Goal: Navigation & Orientation: Understand site structure

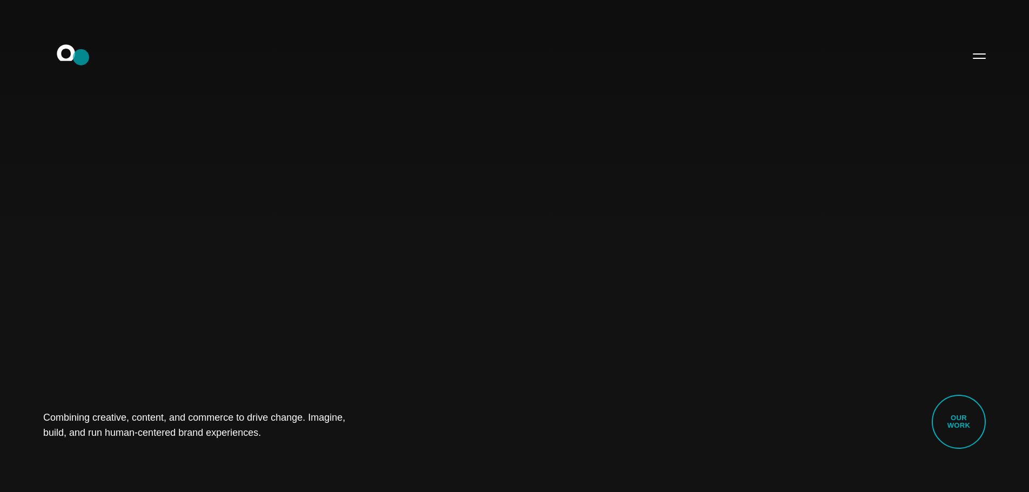
click at [81, 57] on icon ".st0{display:none;} .st1{display:inline;} .st2{font-family:'HelveticaNeue-Mediu…" at bounding box center [73, 56] width 69 height 28
click at [982, 55] on button "Primary Menu" at bounding box center [979, 55] width 26 height 23
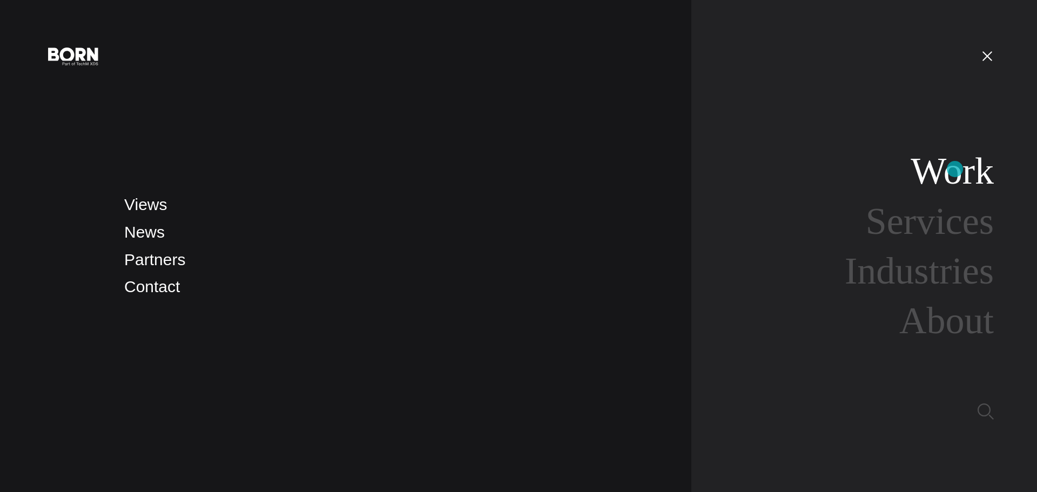
click at [955, 169] on link "Work" at bounding box center [951, 171] width 83 height 42
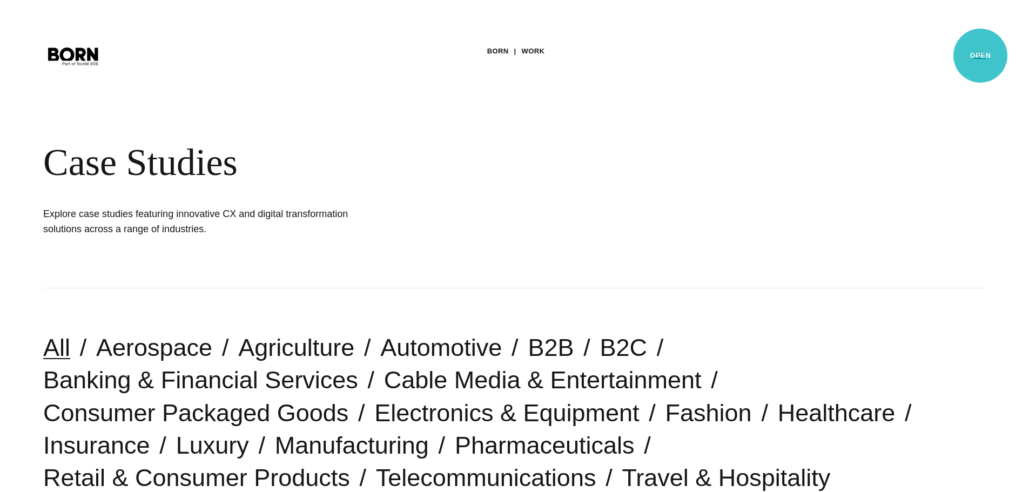
click at [980, 56] on button "Primary Menu" at bounding box center [979, 55] width 26 height 23
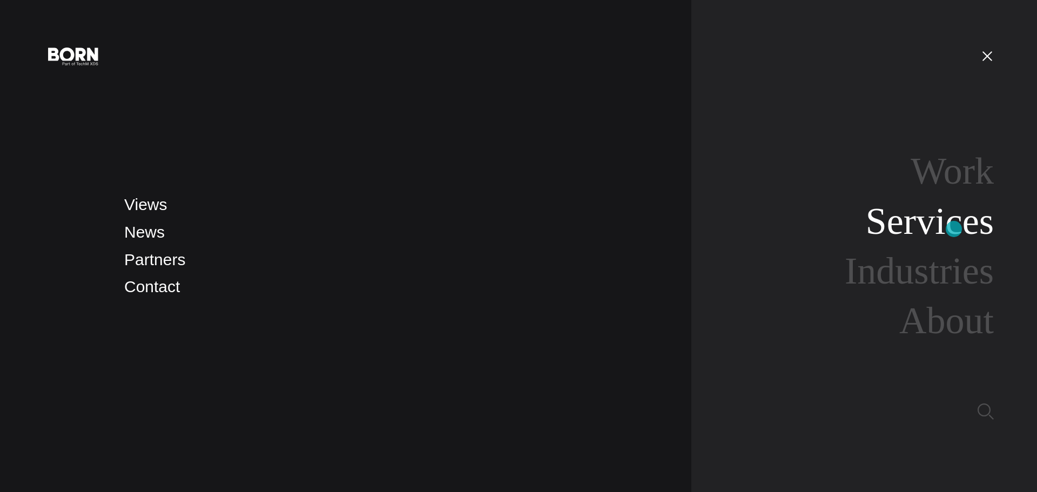
click at [954, 229] on link "Services" at bounding box center [930, 221] width 128 height 42
